Goal: Task Accomplishment & Management: Manage account settings

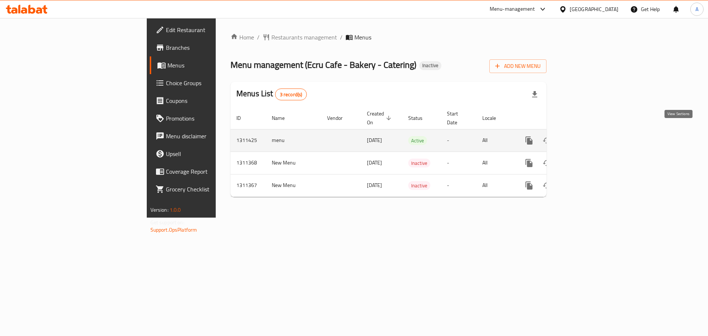
click at [586, 136] on icon "enhanced table" at bounding box center [581, 140] width 9 height 9
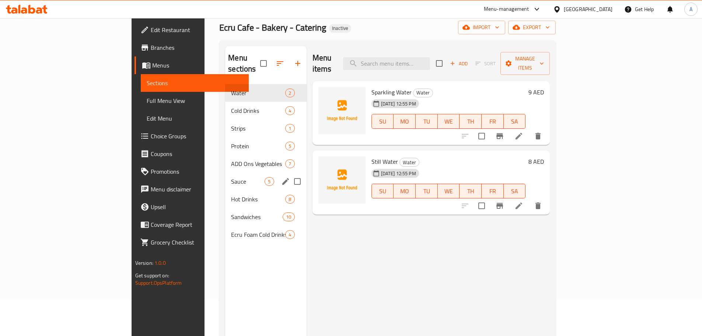
scroll to position [37, 0]
click at [231, 194] on span "Hot Drinks" at bounding box center [248, 198] width 34 height 9
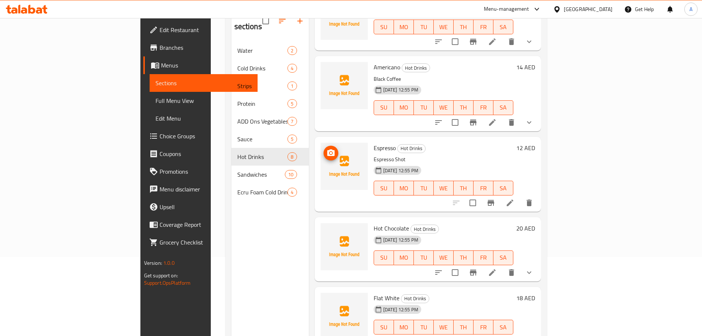
scroll to position [103, 0]
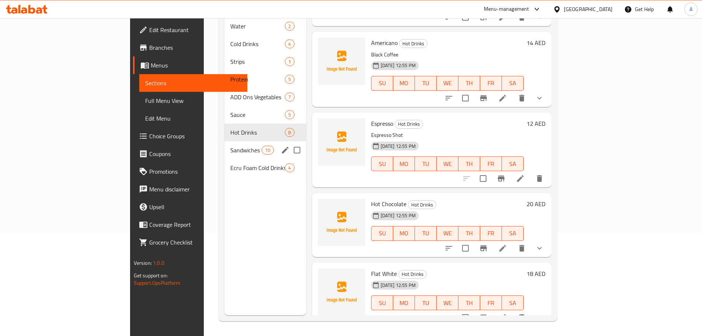
click at [230, 146] on span "Sandwiches" at bounding box center [245, 150] width 31 height 9
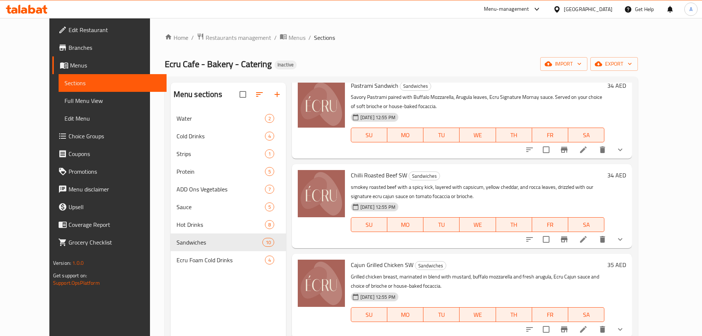
scroll to position [103, 0]
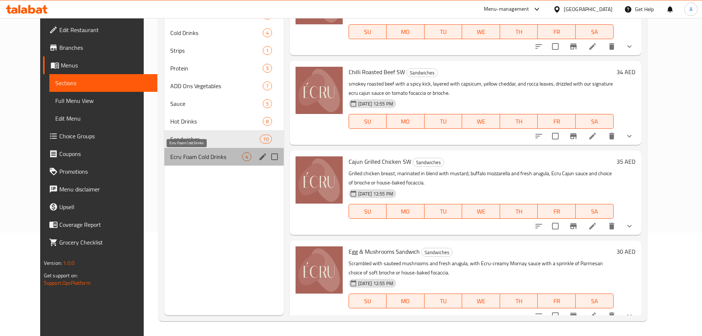
click at [194, 154] on span "Ecru Foam Cold Drinks" at bounding box center [205, 156] width 71 height 9
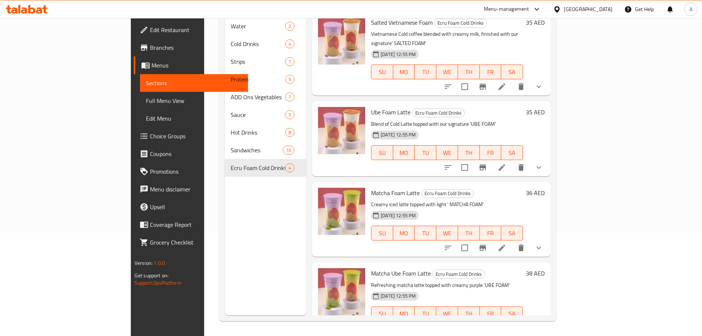
scroll to position [5, 0]
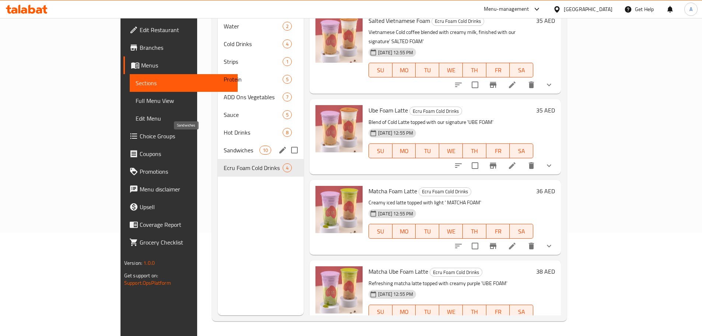
click at [224, 146] on span "Sandwiches" at bounding box center [241, 150] width 35 height 9
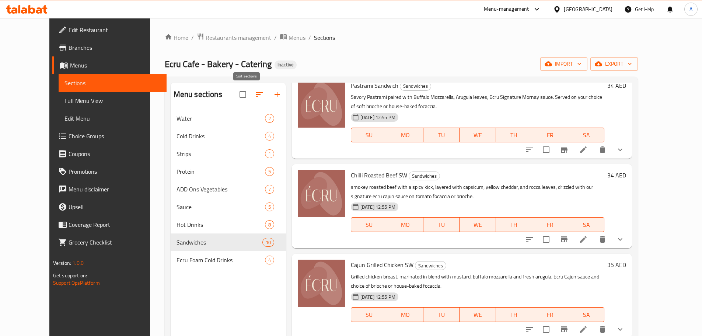
click at [235, 88] on input "checkbox" at bounding box center [242, 94] width 15 height 15
checkbox input "true"
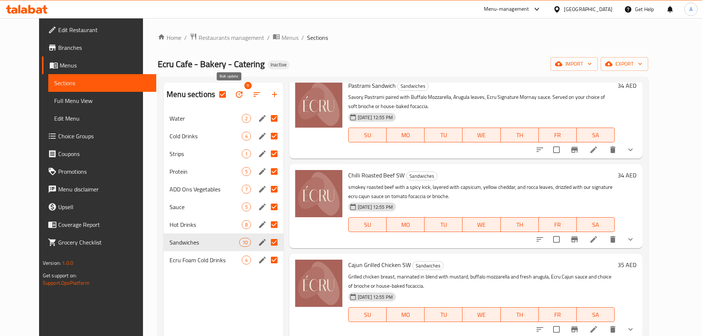
click at [235, 94] on icon "button" at bounding box center [239, 94] width 9 height 9
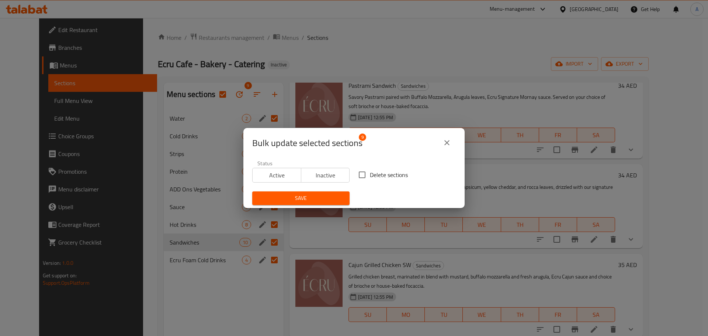
click at [360, 178] on input "Delete sections" at bounding box center [361, 174] width 15 height 15
checkbox input "true"
click at [337, 196] on span "Save" at bounding box center [300, 197] width 85 height 9
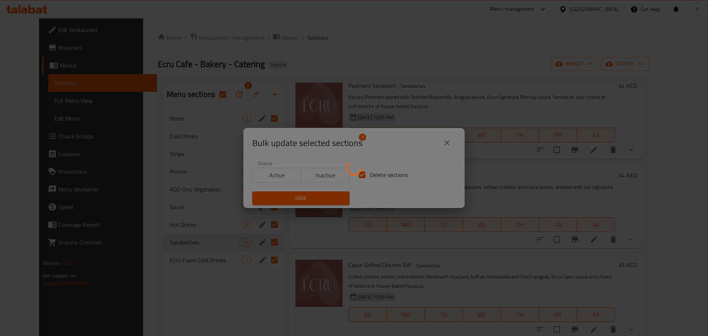
checkbox input "false"
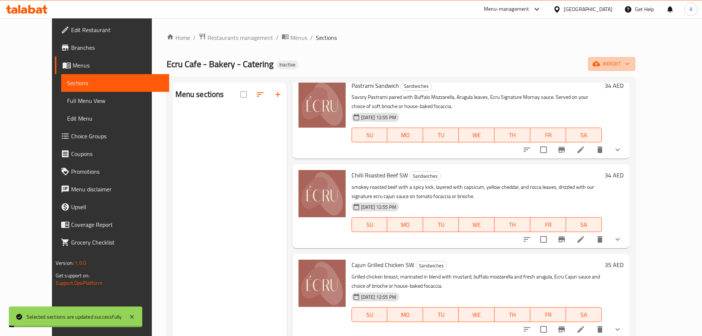
click at [629, 65] on span "import" at bounding box center [611, 63] width 35 height 9
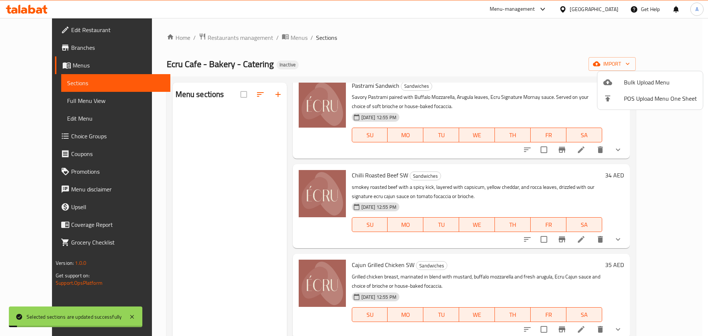
click at [654, 82] on span "Bulk Upload Menu" at bounding box center [659, 82] width 73 height 9
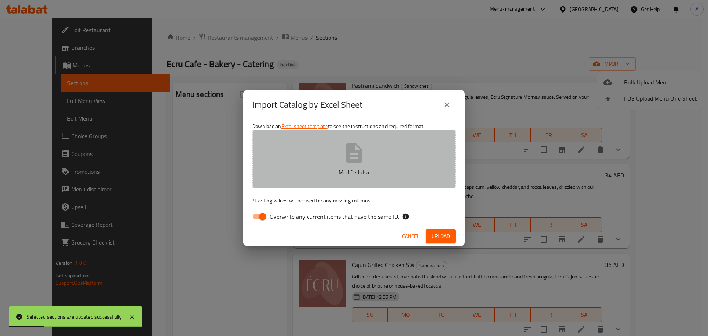
click at [391, 135] on button "Modified.xlsx" at bounding box center [353, 159] width 203 height 58
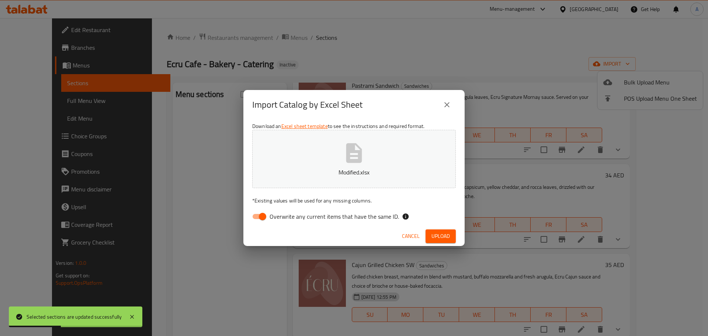
click at [376, 212] on span "Overwrite any current items that have the same ID." at bounding box center [333, 216] width 129 height 9
click at [283, 212] on input "Overwrite any current items that have the same ID." at bounding box center [262, 216] width 42 height 14
checkbox input "false"
click at [437, 236] on span "Upload" at bounding box center [440, 235] width 18 height 9
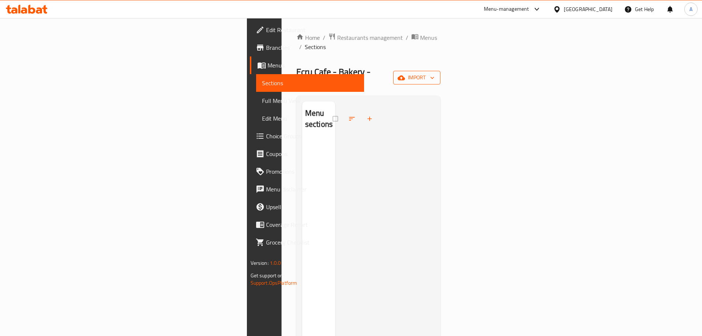
click at [434, 73] on span "import" at bounding box center [416, 77] width 35 height 9
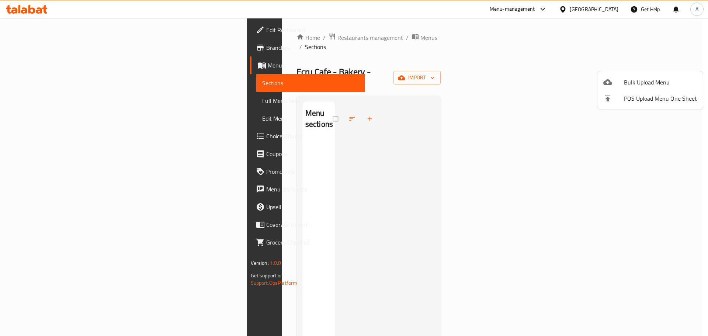
click at [657, 78] on span "Bulk Upload Menu" at bounding box center [659, 82] width 73 height 9
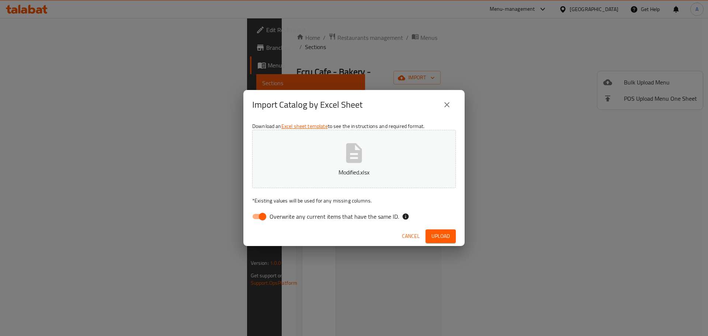
click at [351, 222] on label "Overwrite any current items that have the same ID." at bounding box center [323, 216] width 151 height 14
click at [283, 222] on input "Overwrite any current items that have the same ID." at bounding box center [262, 216] width 42 height 14
checkbox input "false"
click at [441, 237] on span "Upload" at bounding box center [440, 235] width 18 height 9
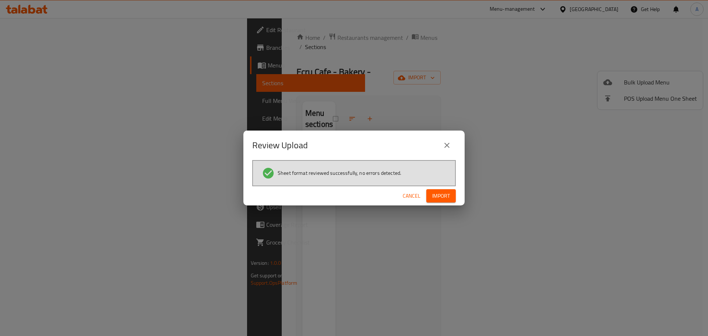
click at [439, 199] on span "Import" at bounding box center [441, 195] width 18 height 9
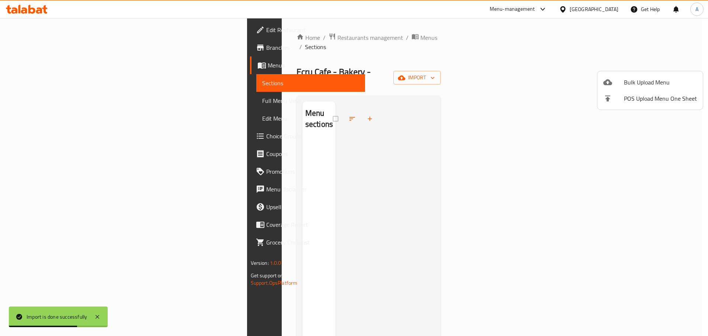
click at [407, 185] on div at bounding box center [354, 168] width 708 height 336
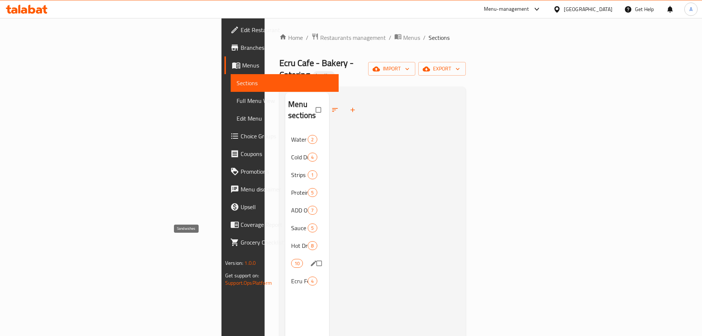
click at [291, 259] on span "Sandwiches" at bounding box center [291, 263] width 0 height 9
click at [279, 63] on div "Ecru Cafe - Bakery - Catering Inactive import export" at bounding box center [372, 69] width 186 height 24
click at [231, 93] on link "Full Menu View" at bounding box center [285, 101] width 108 height 18
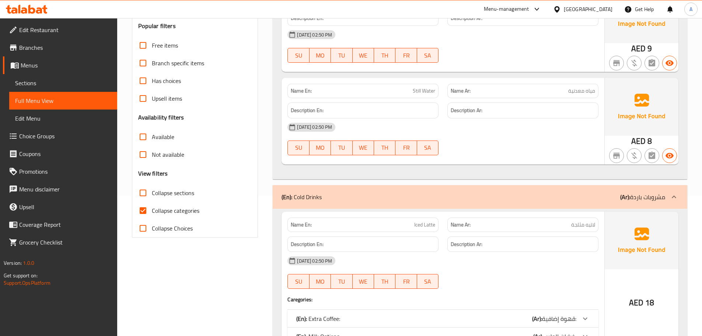
scroll to position [147, 0]
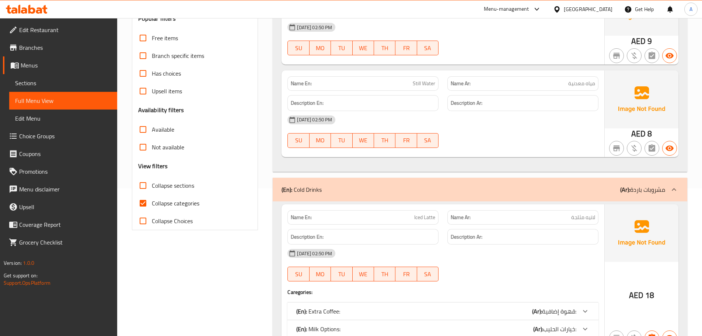
click at [144, 203] on input "Collapse categories" at bounding box center [143, 203] width 18 height 18
checkbox input "false"
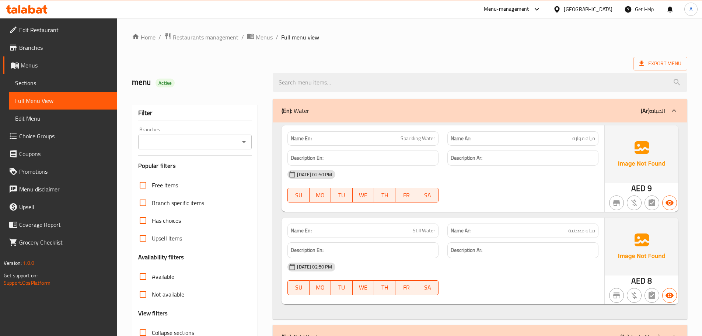
scroll to position [0, 0]
click at [434, 118] on div "(En): Water (Ar): المياه" at bounding box center [480, 111] width 415 height 24
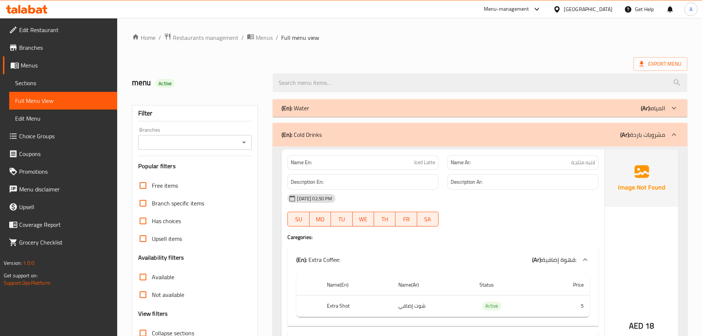
click at [398, 128] on div "(En): Cold Drinks (Ar): مشروبات باردة" at bounding box center [480, 135] width 415 height 24
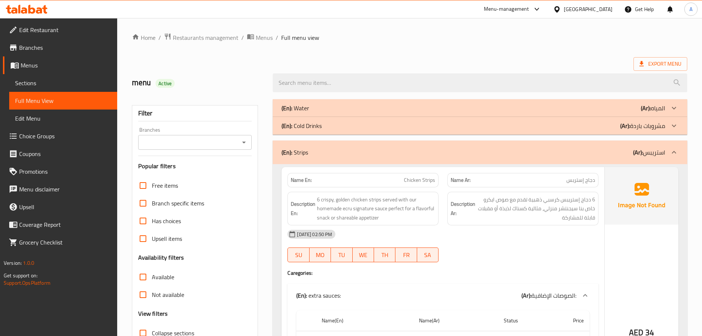
click at [354, 151] on div "(En): Strips (Ar): استريبس" at bounding box center [474, 152] width 384 height 9
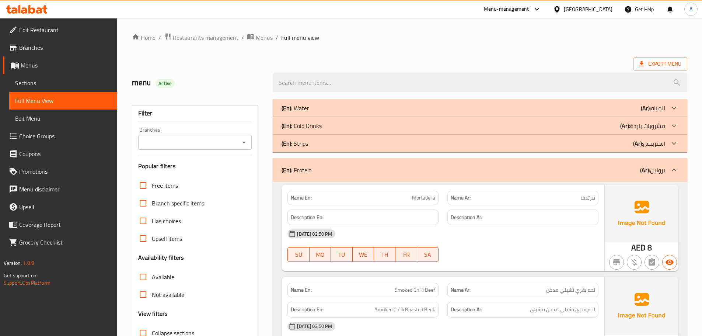
drag, startPoint x: 346, startPoint y: 156, endPoint x: 343, endPoint y: 163, distance: 8.4
click at [341, 168] on div "(En): Protein (Ar): بروتين" at bounding box center [474, 169] width 384 height 9
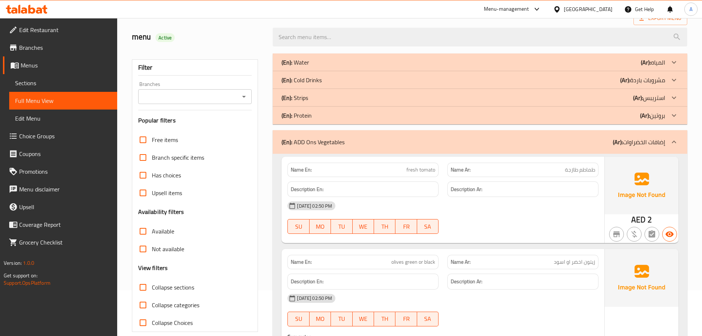
scroll to position [74, 0]
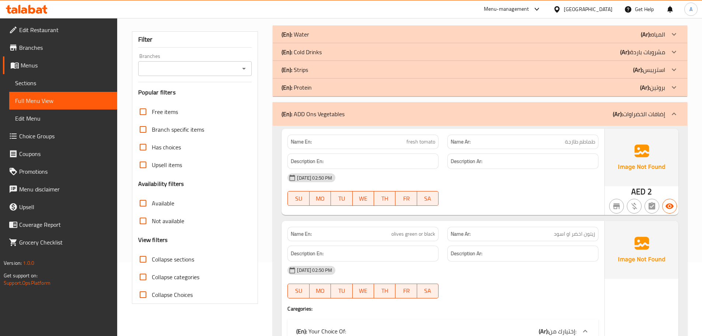
click at [342, 122] on div "(En): ADD Ons Vegetables (Ar): إضافات الخضراوات" at bounding box center [480, 114] width 415 height 24
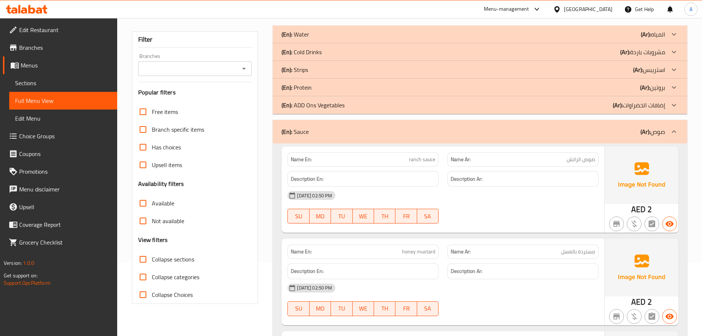
click at [332, 135] on div "(En): Sauce (Ar): صوص" at bounding box center [474, 131] width 384 height 9
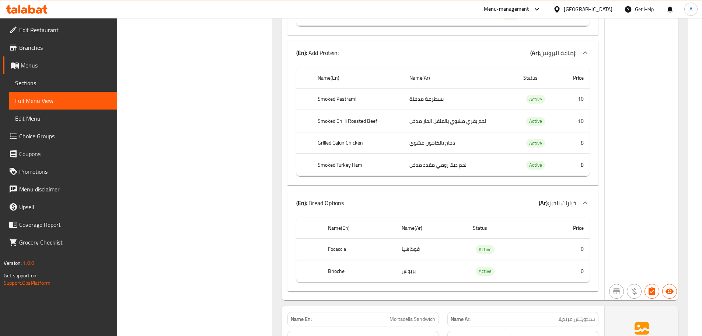
scroll to position [3611, 0]
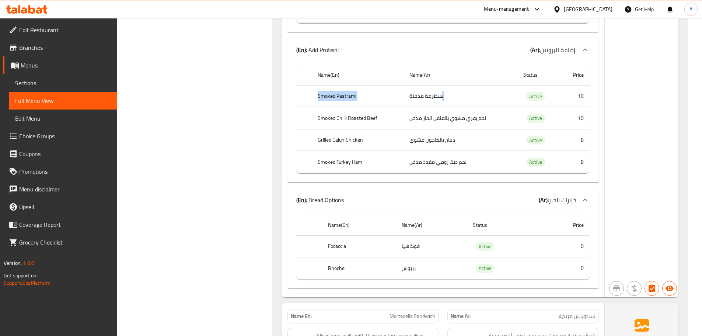
drag, startPoint x: 317, startPoint y: 101, endPoint x: 441, endPoint y: 98, distance: 123.5
click at [441, 98] on tr "Smoked Pastrami بسطرمة مدخنة Active 10" at bounding box center [442, 96] width 293 height 22
drag, startPoint x: 317, startPoint y: 119, endPoint x: 499, endPoint y: 118, distance: 181.3
click at [499, 118] on tr "Smoked Chilli Roasted Beef لحم بقري مشوي بالفلفل الحار مدخن Active 10" at bounding box center [442, 118] width 293 height 22
drag, startPoint x: 383, startPoint y: 133, endPoint x: 409, endPoint y: 134, distance: 25.8
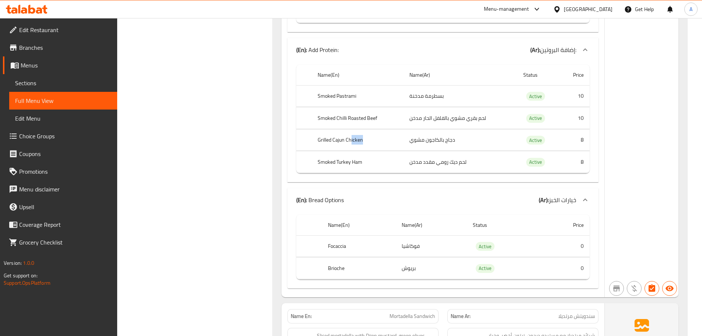
click at [407, 134] on tr "Grilled Cajun Chicken دجاج بالكاجون مشوي Active 8" at bounding box center [442, 140] width 293 height 22
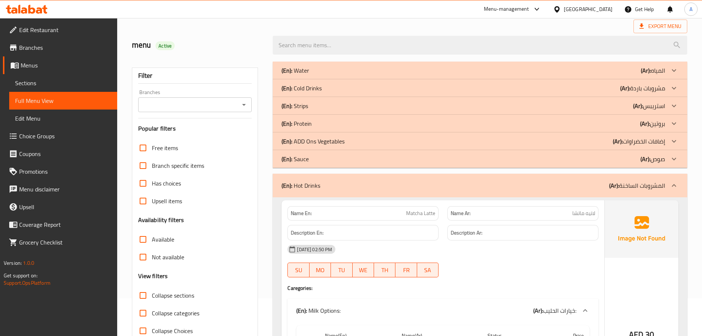
scroll to position [74, 0]
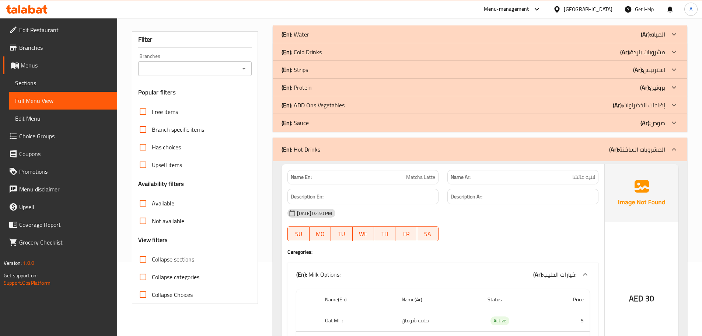
click at [147, 259] on input "Collapse sections" at bounding box center [143, 259] width 18 height 18
checkbox input "true"
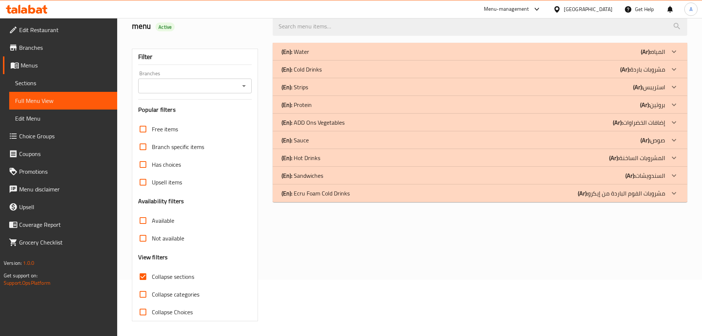
click at [146, 285] on input "Collapse categories" at bounding box center [143, 294] width 18 height 18
click at [313, 172] on p "(En): Sandwiches" at bounding box center [303, 175] width 42 height 9
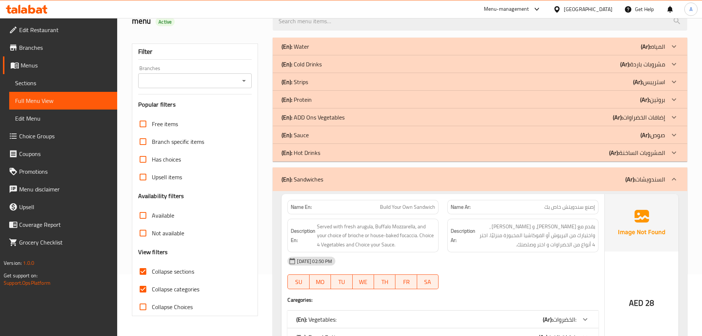
scroll to position [130, 0]
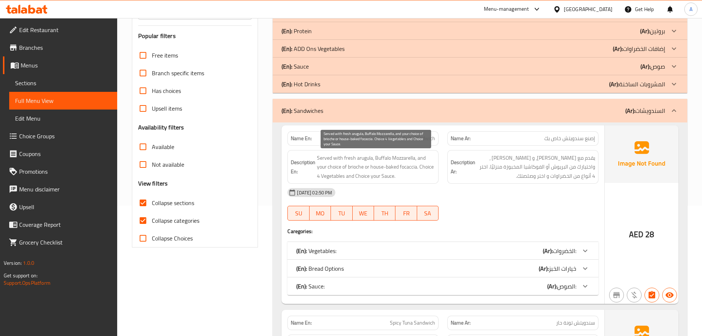
click at [405, 165] on span "Served with fresh arugula, Buffalo Mozzarella, and your choice of brioche or ho…" at bounding box center [376, 166] width 118 height 27
copy span "focaccia"
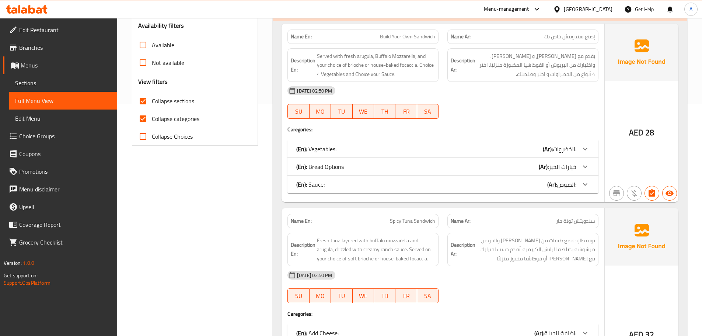
scroll to position [249, 0]
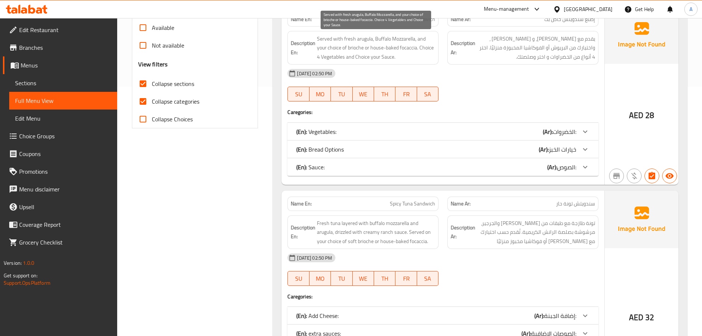
click at [353, 44] on span "Served with fresh arugula, Buffalo Mozzarella, and your choice of brioche or ho…" at bounding box center [376, 47] width 118 height 27
copy span "brioche"
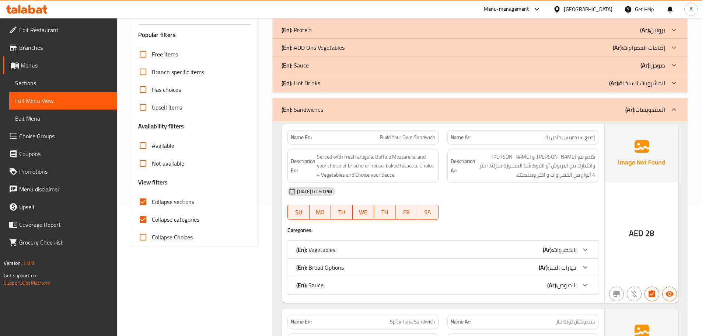
scroll to position [137, 0]
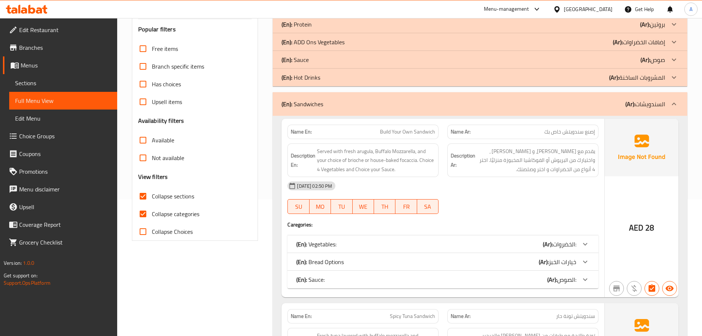
drag, startPoint x: 147, startPoint y: 211, endPoint x: 182, endPoint y: 215, distance: 34.9
click at [147, 211] on input "Collapse categories" at bounding box center [143, 214] width 18 height 18
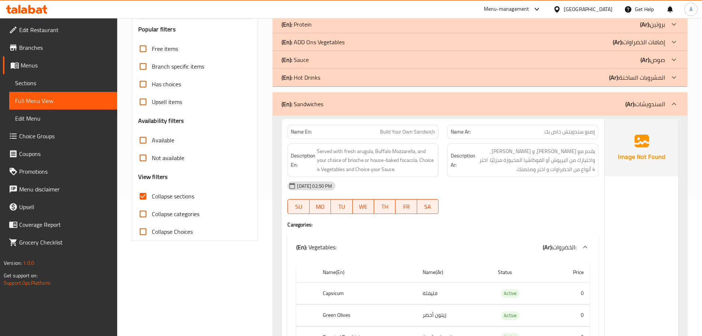
click at [146, 210] on input "Collapse categories" at bounding box center [143, 214] width 18 height 18
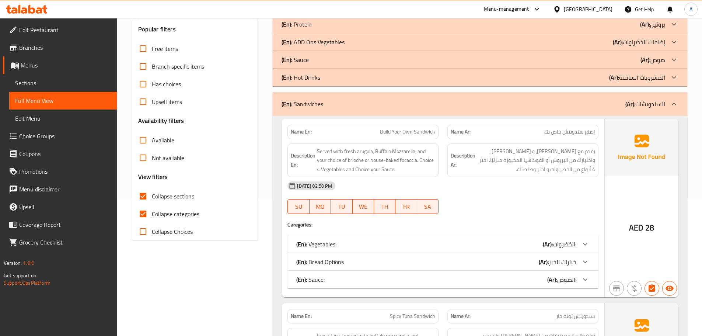
click at [333, 73] on div "(En): Hot Drinks (Ar): المشروبات الساخنة" at bounding box center [474, 77] width 384 height 9
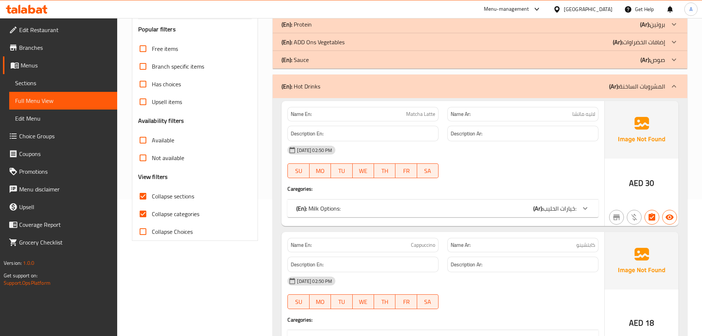
click at [314, 79] on div "(En): Hot Drinks (Ar): المشروبات الساخنة" at bounding box center [480, 86] width 415 height 24
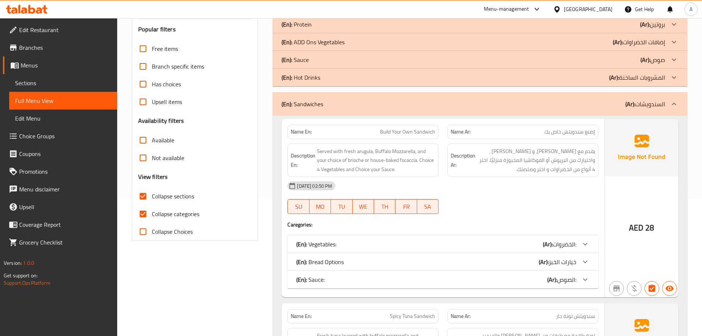
click at [313, 110] on div "(En): Sandwiches (Ar): السندويشات" at bounding box center [480, 104] width 415 height 24
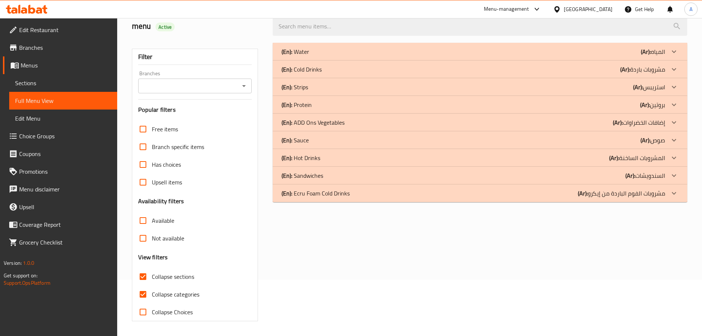
scroll to position [56, 0]
click at [305, 193] on p "(En): Ecru Foam Cold Drinks" at bounding box center [316, 193] width 68 height 9
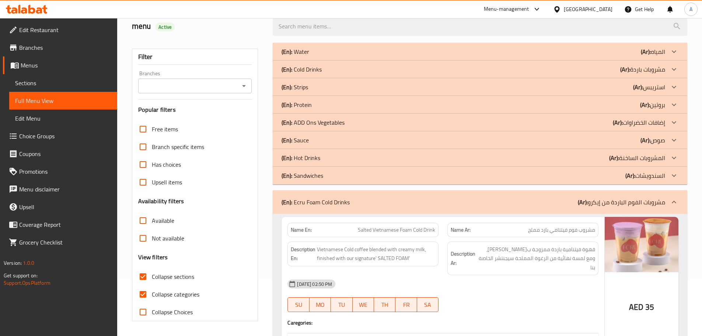
click at [300, 174] on p "(En): Sandwiches" at bounding box center [303, 175] width 42 height 9
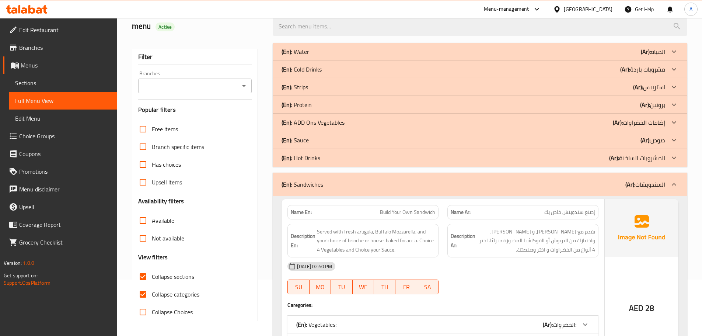
click at [296, 161] on p "(En): Hot Drinks" at bounding box center [301, 157] width 39 height 9
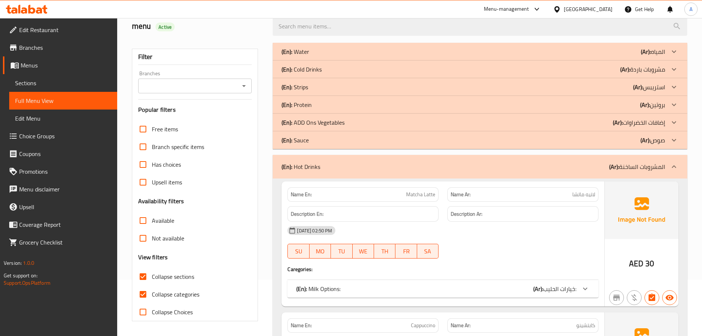
click at [265, 28] on div "menu Active" at bounding box center [197, 26] width 141 height 33
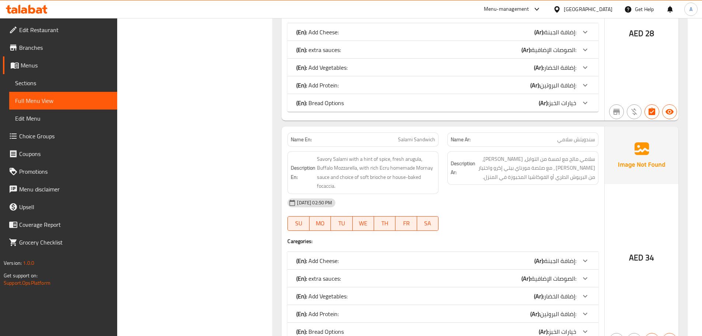
click at [250, 52] on div "Filter Branches Branches Popular filters Free items Branch specific items Has c…" at bounding box center [197, 277] width 141 height 4072
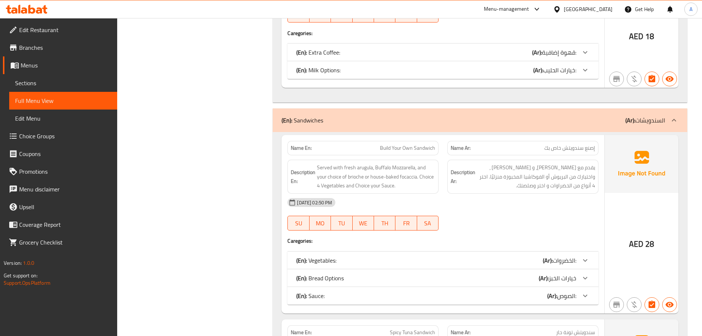
scroll to position [1406, 0]
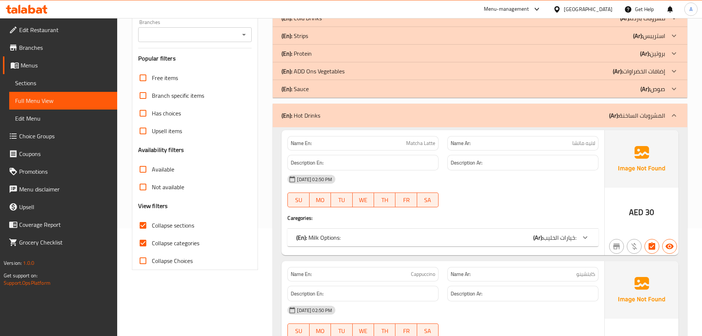
scroll to position [126, 0]
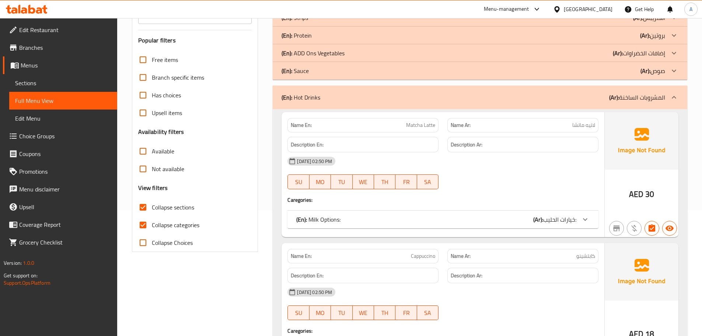
click at [150, 219] on input "Collapse categories" at bounding box center [143, 225] width 18 height 18
checkbox input "false"
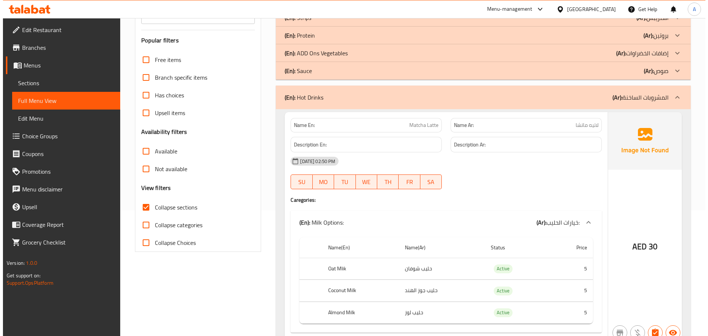
scroll to position [0, 0]
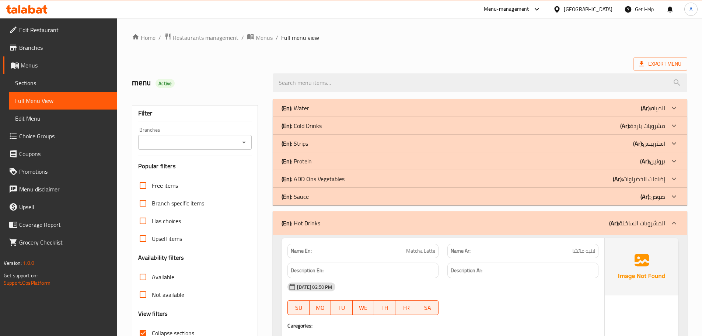
click at [657, 61] on span "Export Menu" at bounding box center [660, 63] width 42 height 9
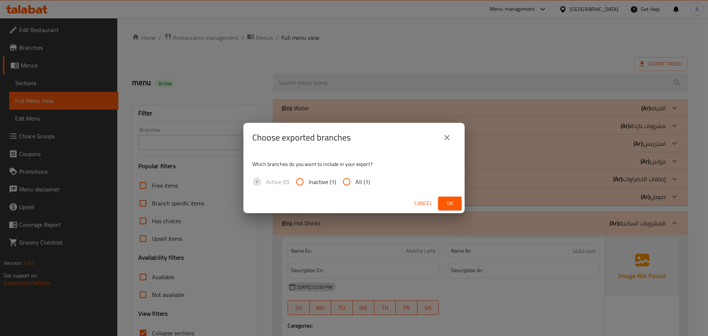
click at [355, 180] on span "All (1)" at bounding box center [362, 181] width 14 height 9
click at [355, 180] on input "All (1)" at bounding box center [347, 182] width 18 height 18
radio input "true"
click at [451, 200] on span "Ok" at bounding box center [450, 203] width 12 height 9
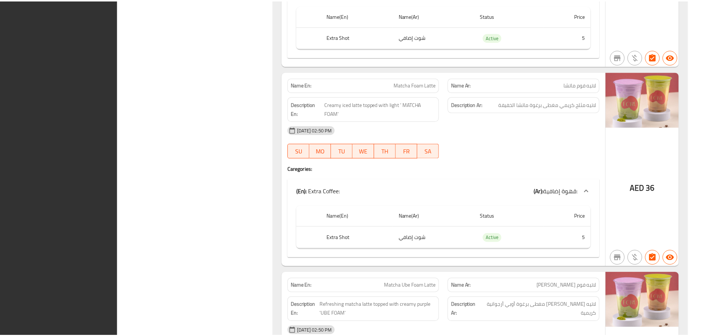
scroll to position [12186, 0]
